Goal: Task Accomplishment & Management: Manage account settings

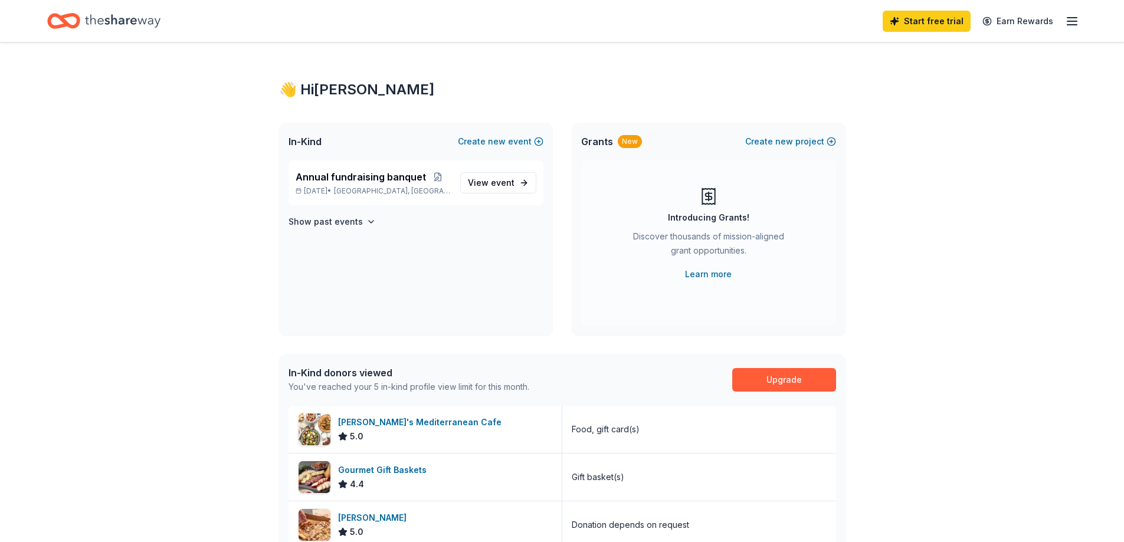
click at [1067, 24] on icon "button" at bounding box center [1072, 21] width 14 height 14
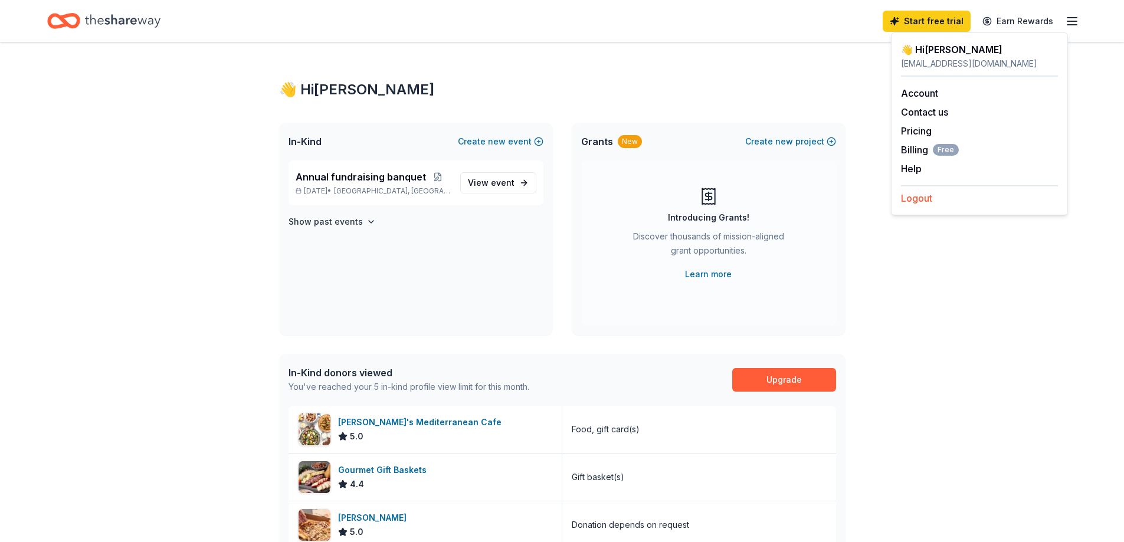
click at [917, 205] on button "Logout" at bounding box center [916, 198] width 31 height 14
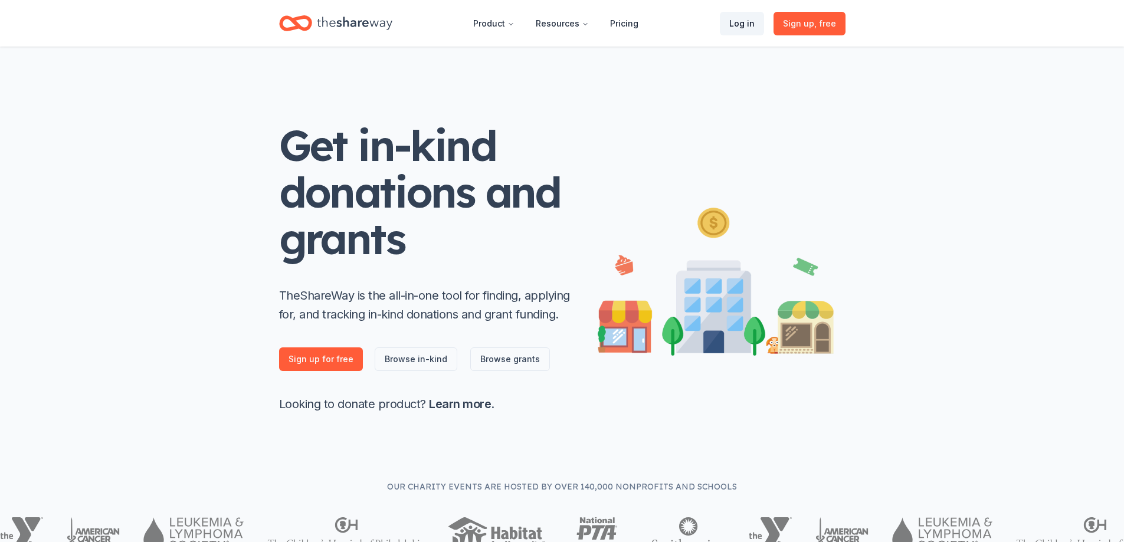
click at [720, 28] on link "Log in" at bounding box center [742, 24] width 44 height 24
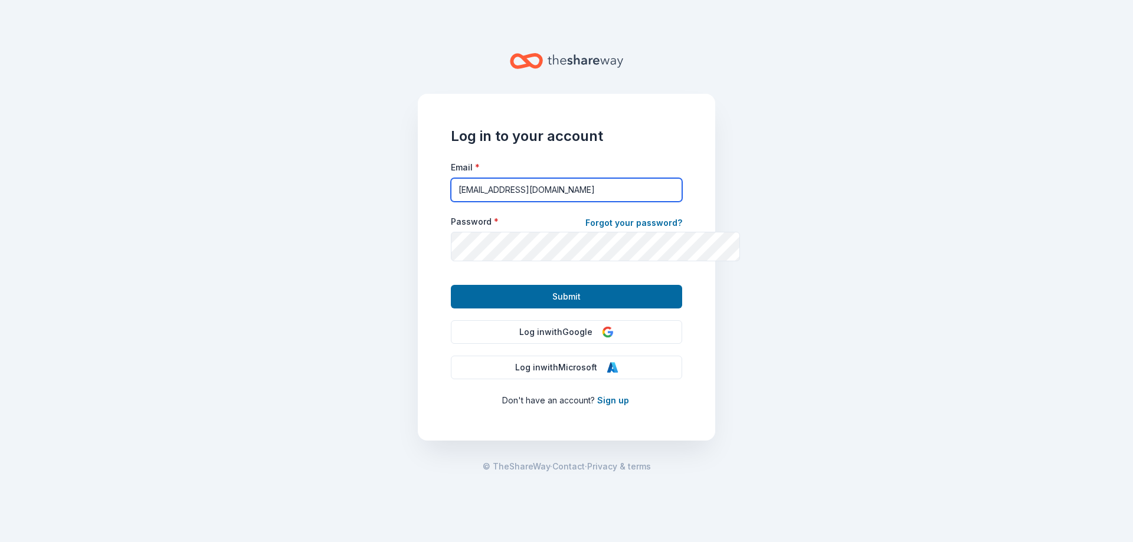
click at [573, 202] on input "[EMAIL_ADDRESS][DOMAIN_NAME]" at bounding box center [566, 190] width 231 height 24
type input "[EMAIL_ADDRESS][DOMAIN_NAME]"
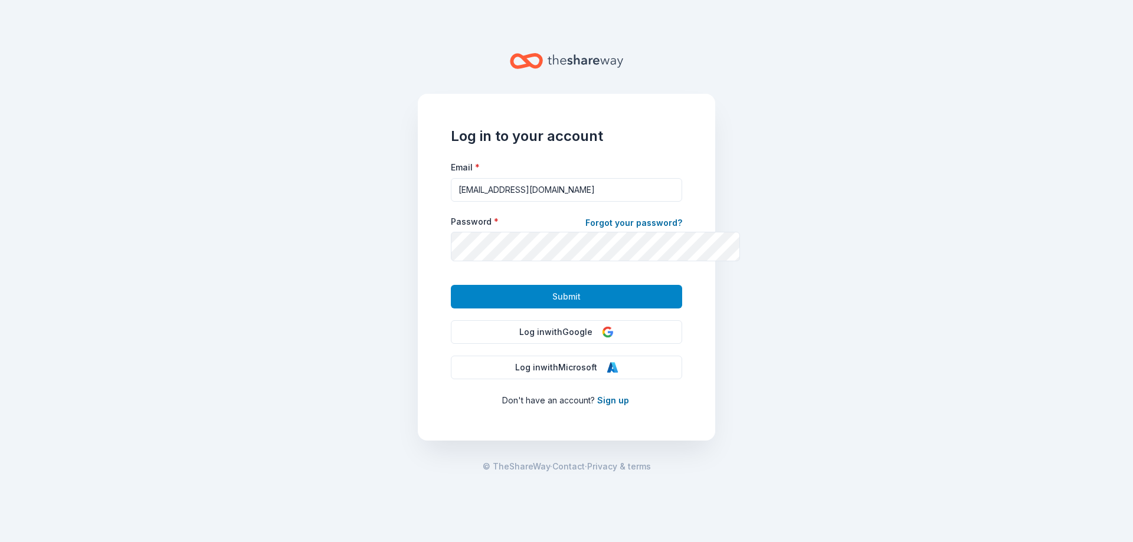
click at [558, 304] on span "Submit" at bounding box center [566, 297] width 28 height 14
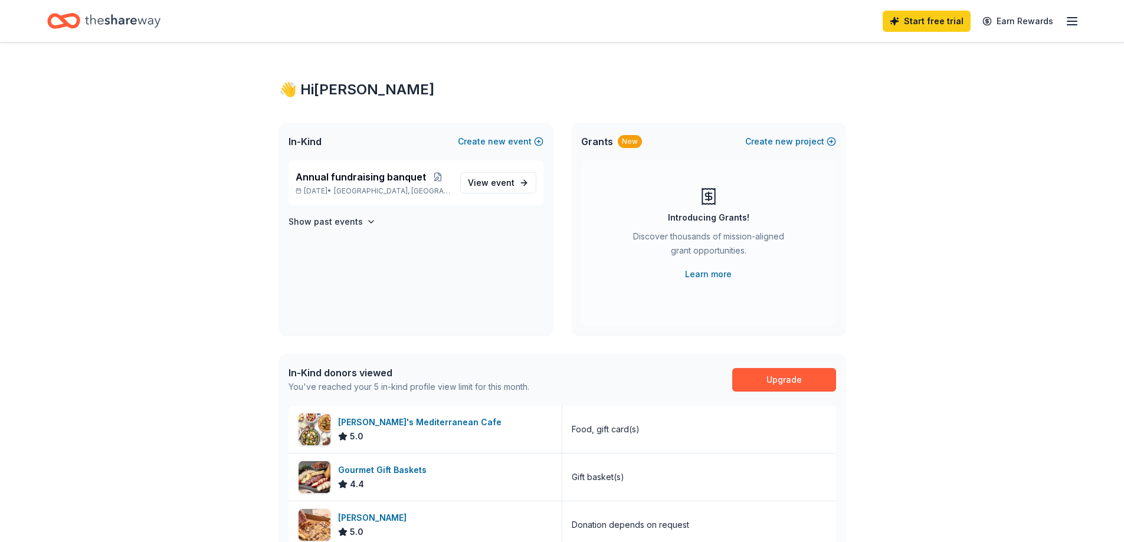
click at [1065, 25] on icon "button" at bounding box center [1072, 21] width 14 height 14
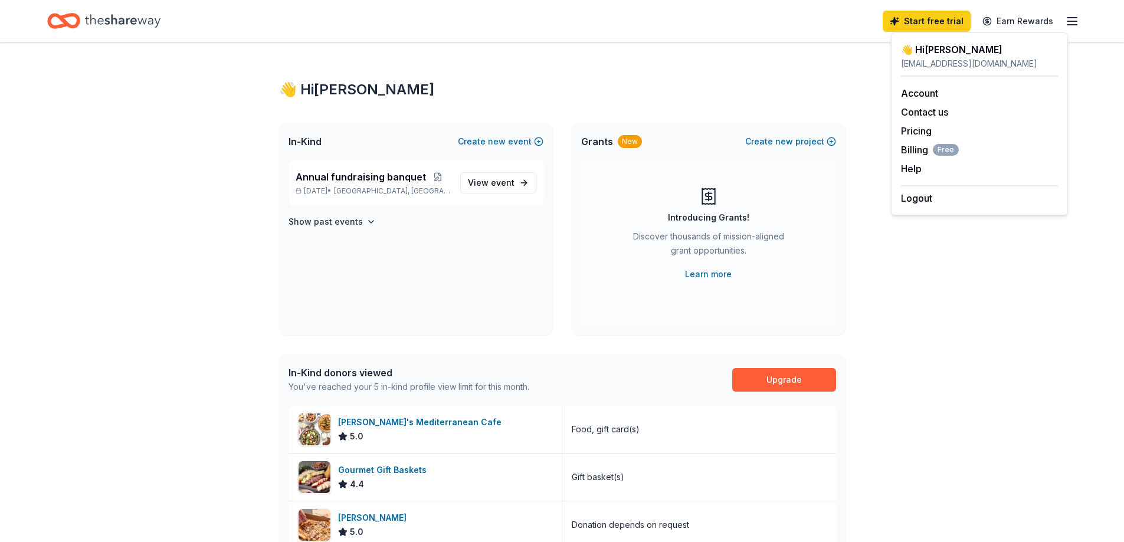
click at [965, 70] on div "[EMAIL_ADDRESS][DOMAIN_NAME]" at bounding box center [979, 64] width 157 height 14
click at [923, 99] on link "Account" at bounding box center [919, 93] width 37 height 12
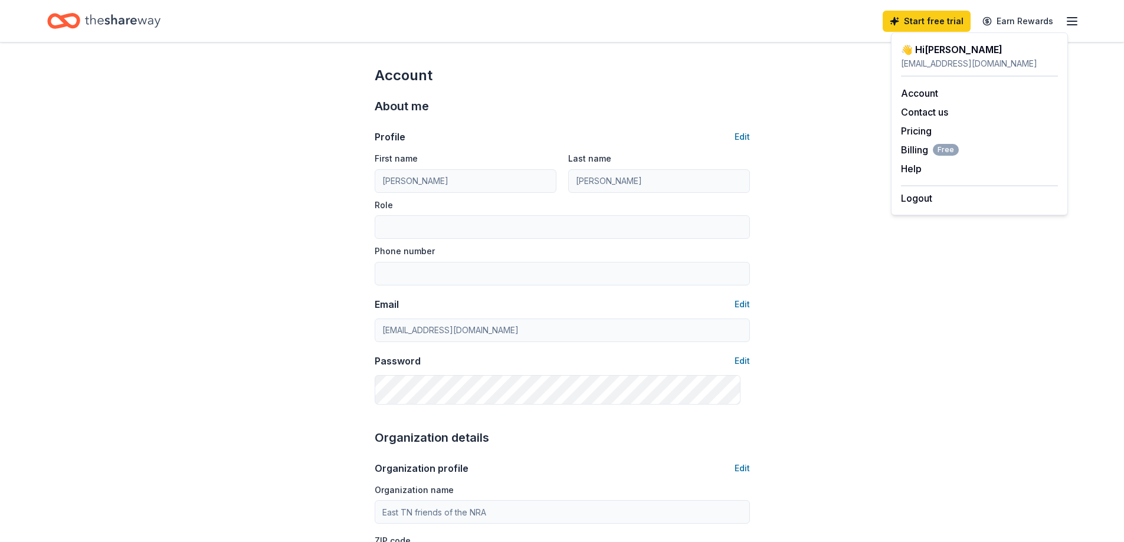
click at [1065, 25] on icon "button" at bounding box center [1072, 21] width 14 height 14
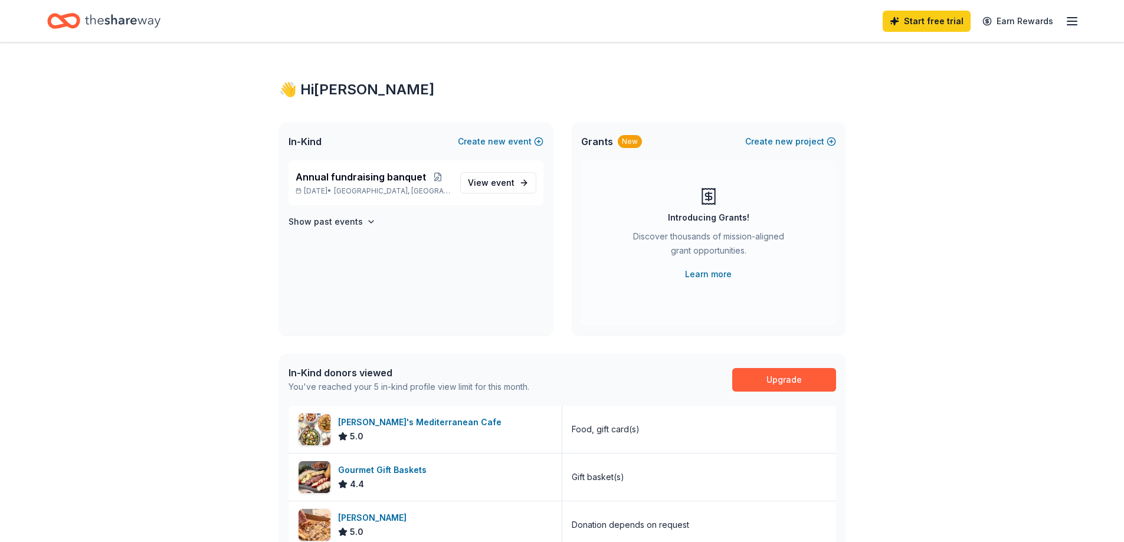
click at [1067, 21] on line "button" at bounding box center [1071, 21] width 9 height 0
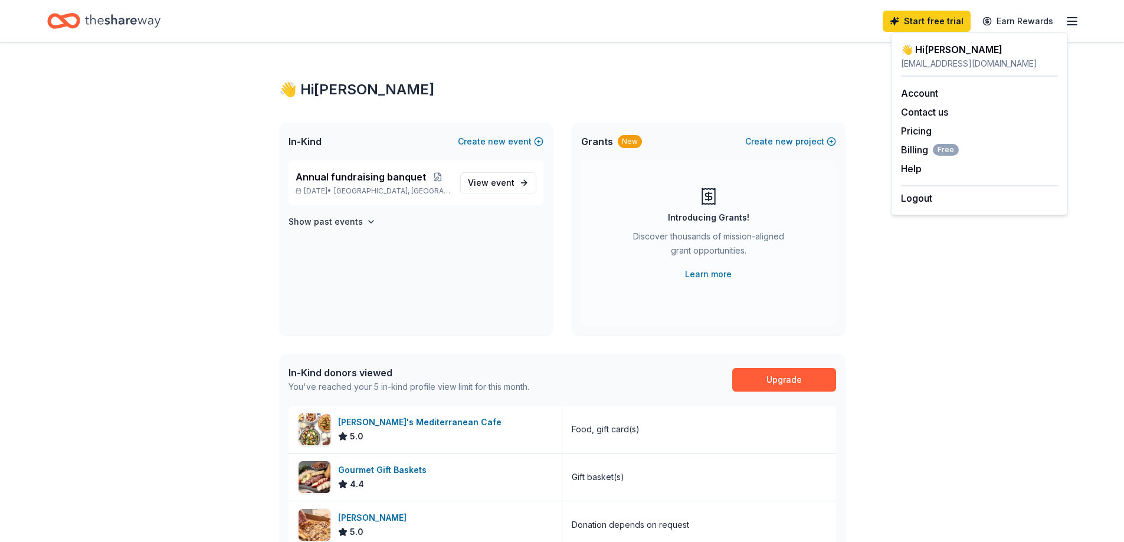
click at [945, 53] on div "👋 Hi Karen" at bounding box center [979, 49] width 157 height 14
click at [943, 71] on div "[EMAIL_ADDRESS][DOMAIN_NAME]" at bounding box center [979, 64] width 157 height 14
click at [332, 99] on div "👋 Hi Karen" at bounding box center [562, 89] width 566 height 19
